Goal: Information Seeking & Learning: Learn about a topic

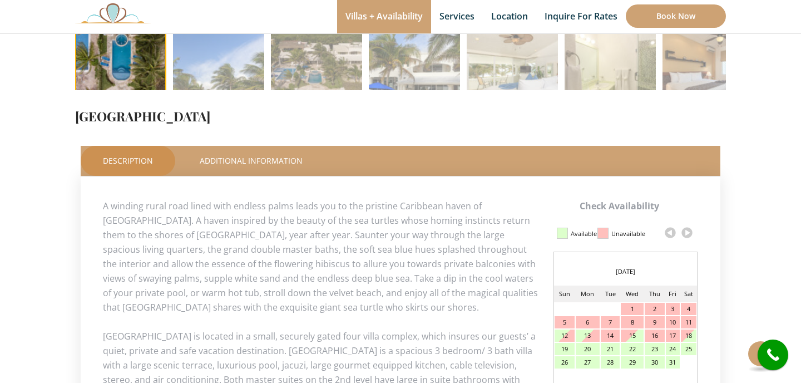
scroll to position [460, 0]
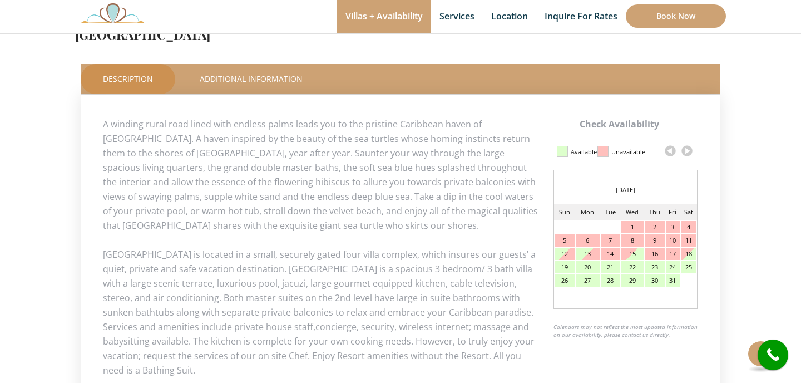
click at [686, 149] on link at bounding box center [687, 150] width 17 height 17
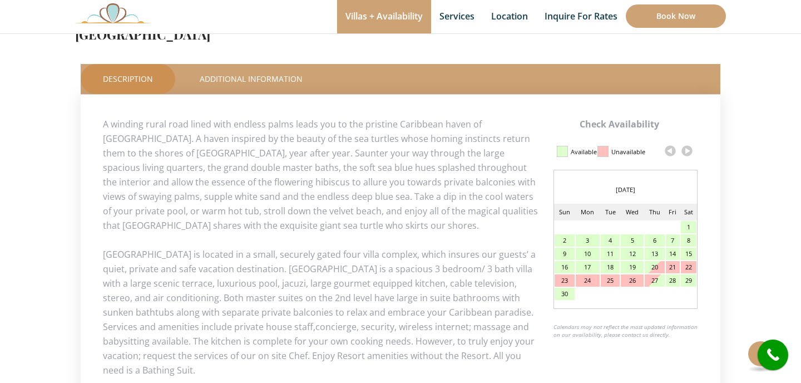
click at [686, 149] on link at bounding box center [687, 150] width 17 height 17
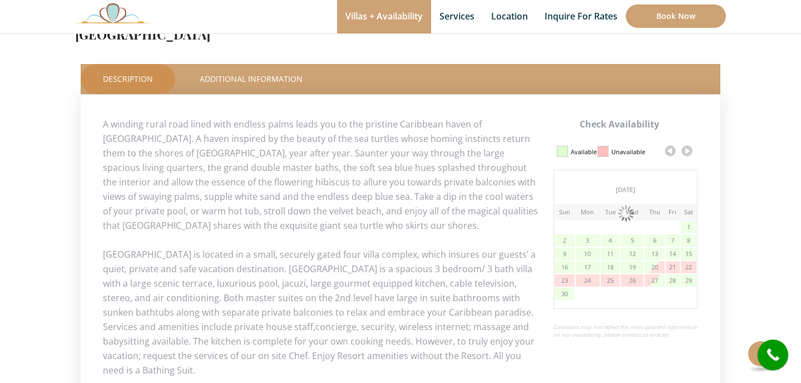
click at [686, 149] on link at bounding box center [687, 150] width 17 height 17
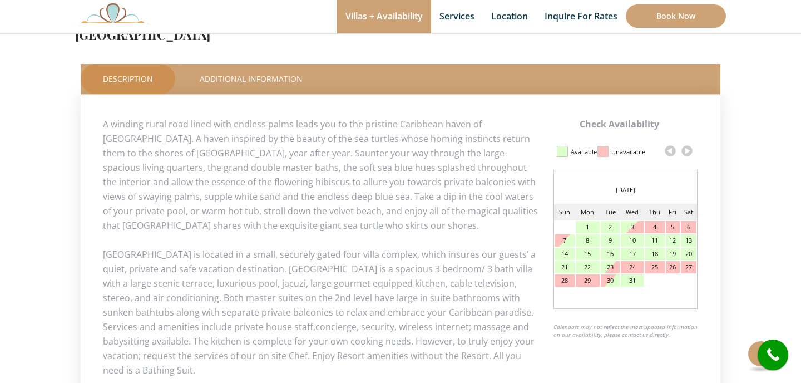
click at [686, 149] on link at bounding box center [687, 150] width 17 height 17
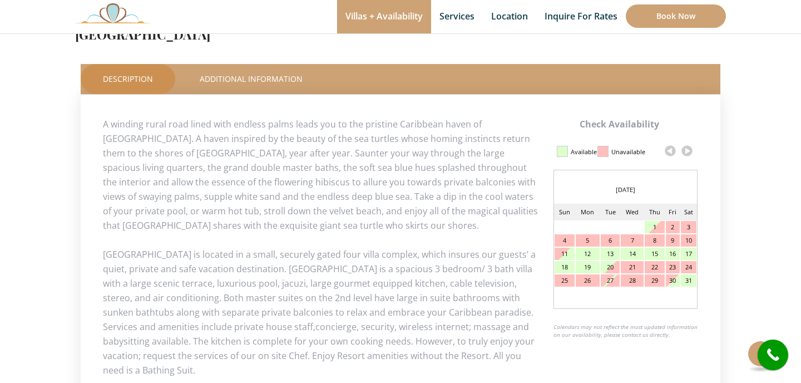
click at [686, 149] on link at bounding box center [687, 150] width 17 height 17
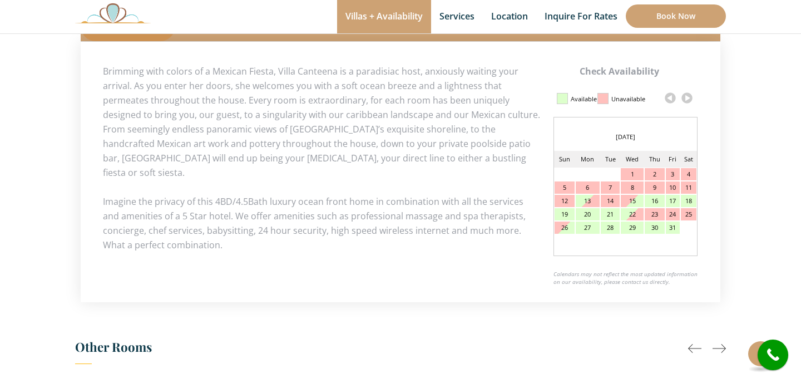
scroll to position [555, 0]
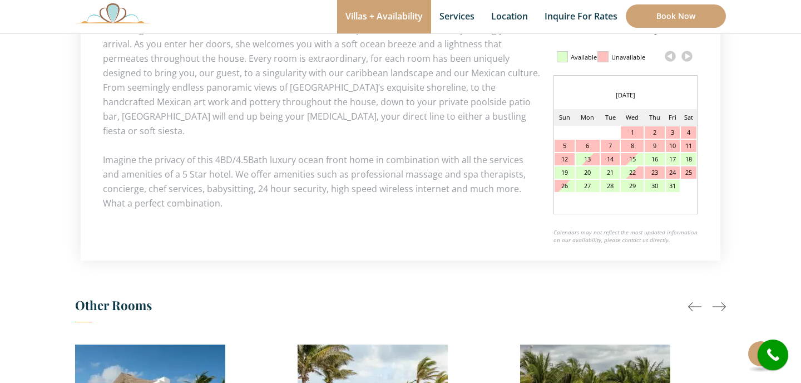
click at [693, 55] on link at bounding box center [687, 56] width 17 height 17
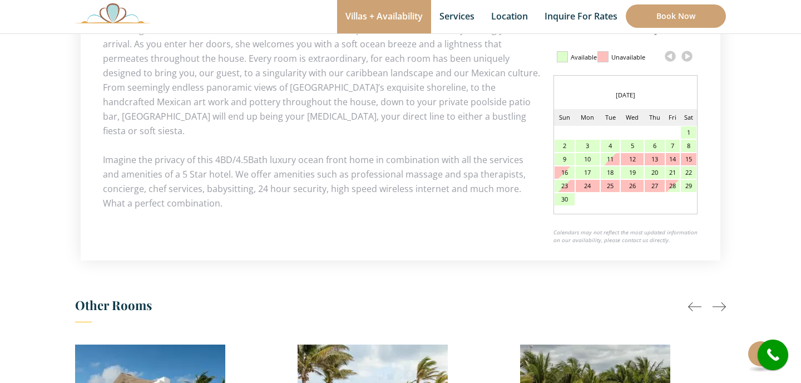
click at [686, 58] on link at bounding box center [687, 56] width 17 height 17
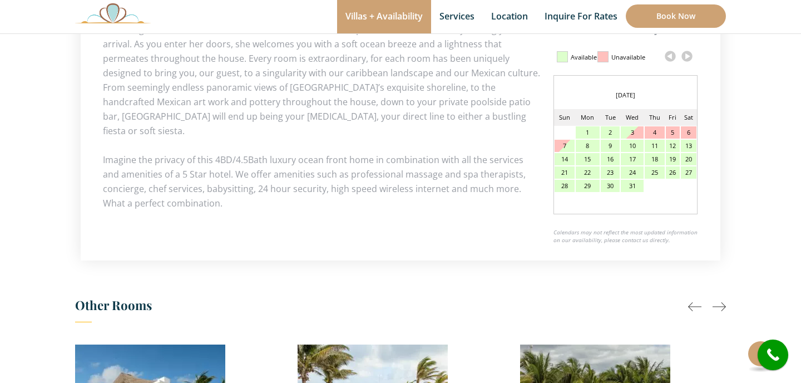
click at [686, 58] on link at bounding box center [687, 56] width 17 height 17
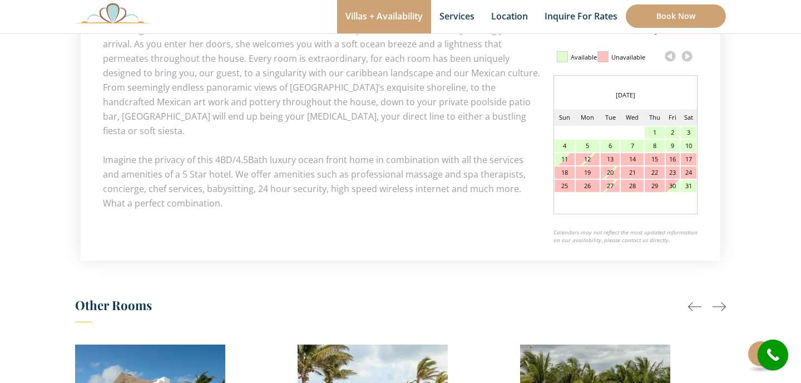
click at [686, 58] on link at bounding box center [687, 56] width 17 height 17
